Goal: Find specific fact: Find contact information

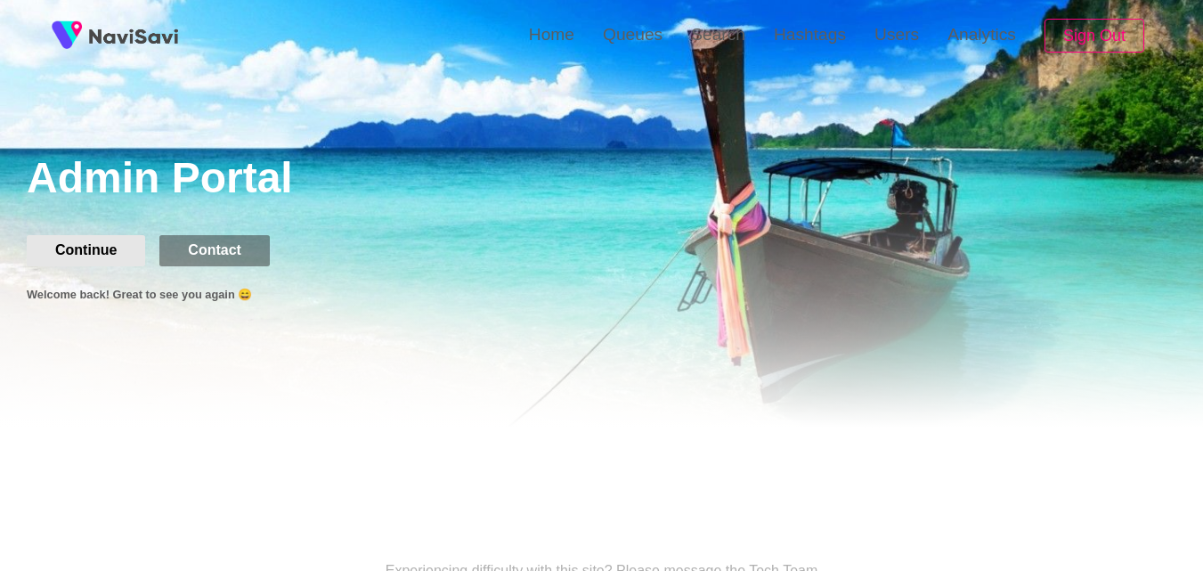
click at [103, 251] on button "Continue" at bounding box center [86, 250] width 118 height 30
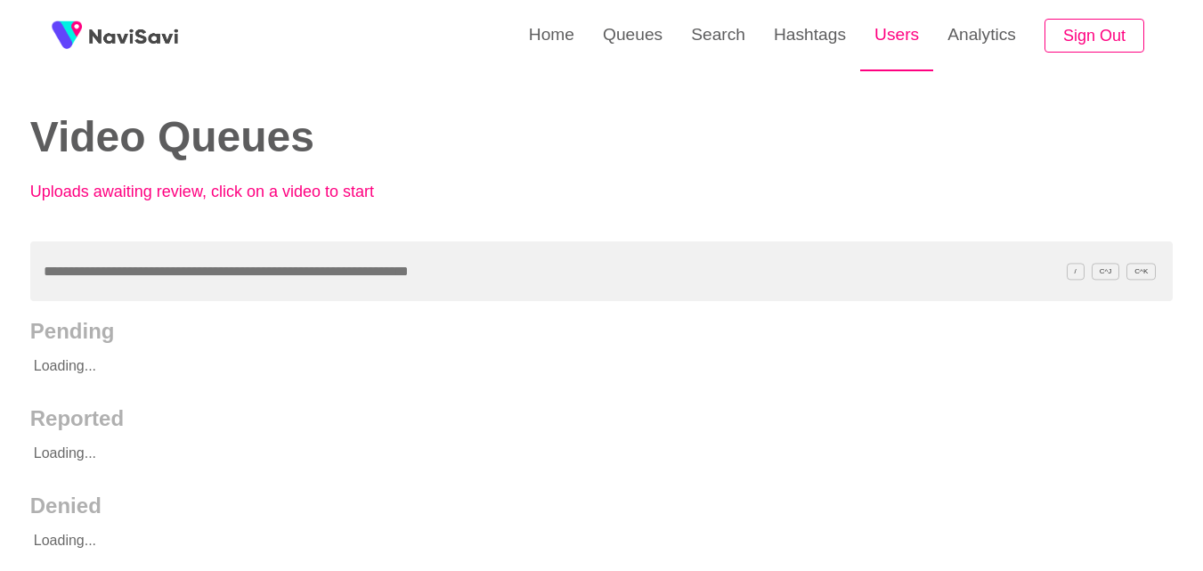
click at [889, 26] on link "Users" at bounding box center [896, 34] width 73 height 69
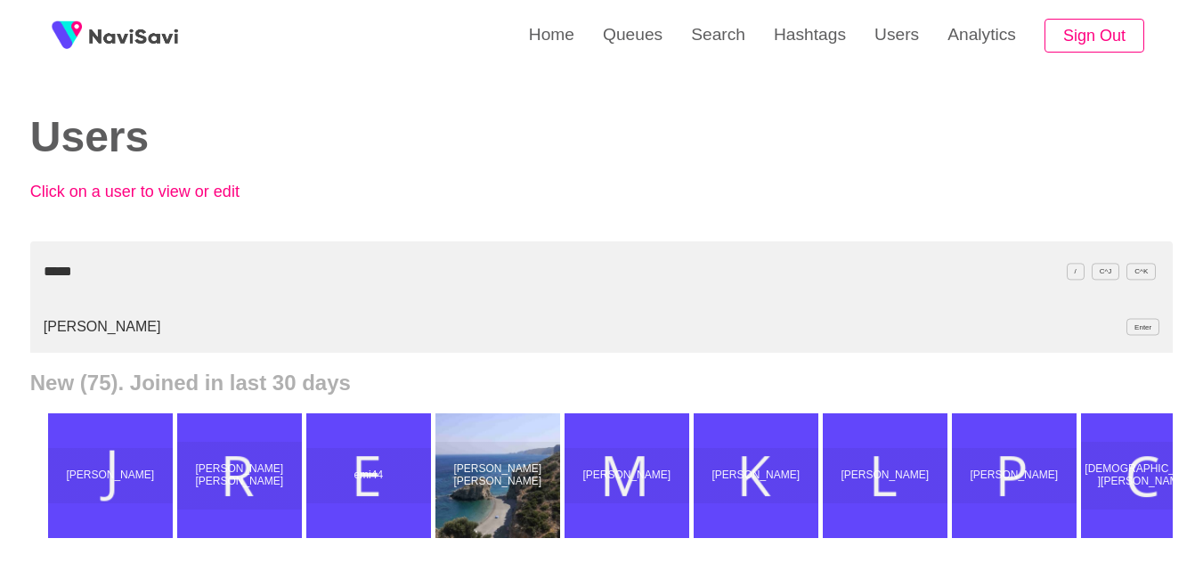
click at [110, 334] on li "Gulnoza Abduganieva Enter" at bounding box center [601, 327] width 1143 height 52
drag, startPoint x: 387, startPoint y: 273, endPoint x: 0, endPoint y: 208, distance: 391.9
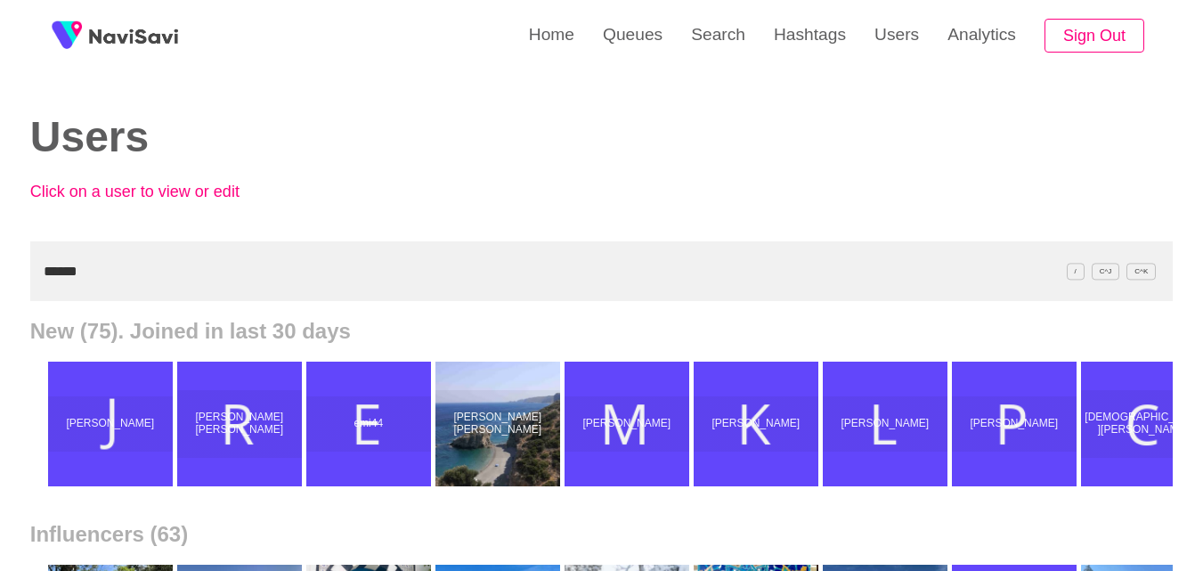
type input "******"
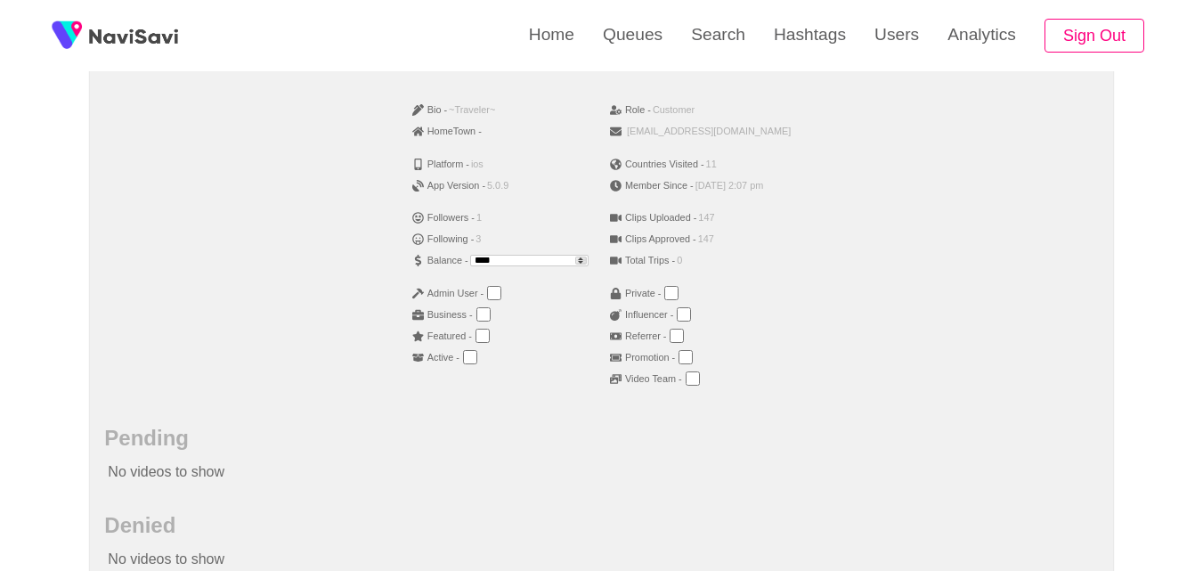
scroll to position [319, 0]
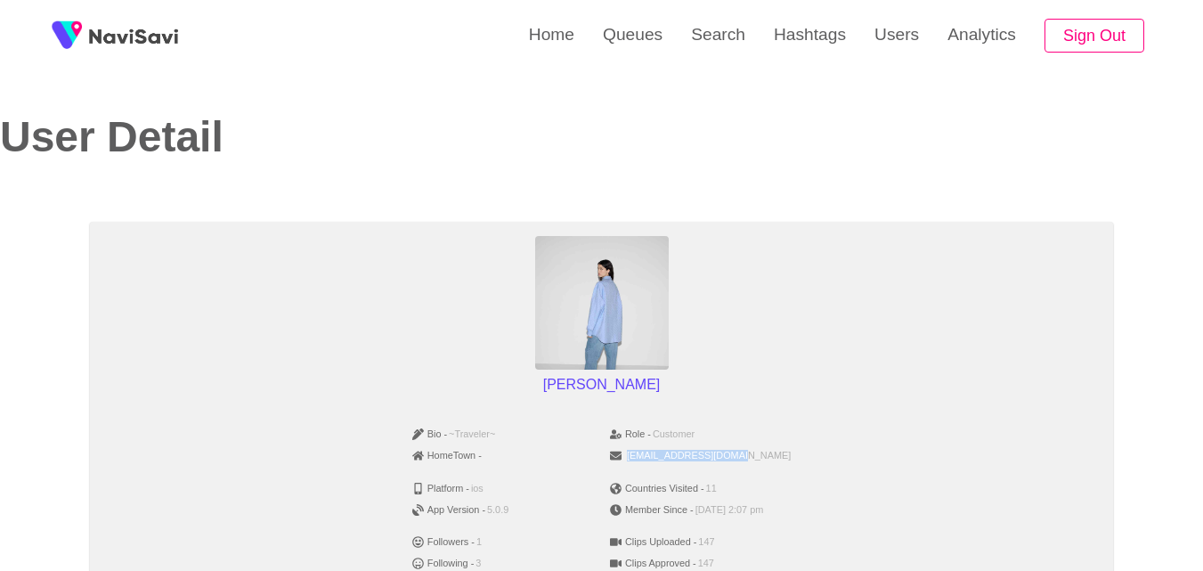
click at [778, 452] on ul "Role - Customer gulnozagg09@gmail.com Countries Visited - 11 Member Since - Apr…" at bounding box center [700, 574] width 202 height 315
click at [778, 452] on li "gulnozagg09@gmail.com" at bounding box center [700, 455] width 181 height 21
drag, startPoint x: 778, startPoint y: 452, endPoint x: 637, endPoint y: 460, distance: 141.8
click at [637, 460] on li "gulnozagg09@gmail.com" at bounding box center [700, 455] width 181 height 21
copy span "gulnozagg09@gmail.com"
